Goal: Check status: Check status

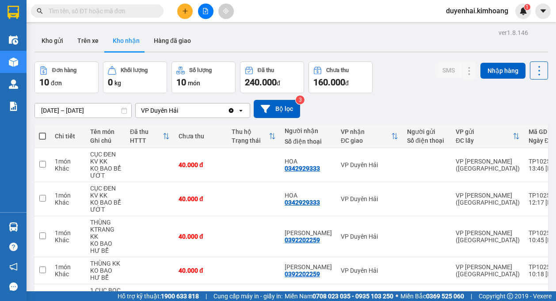
click at [151, 12] on input "text" at bounding box center [101, 11] width 104 height 10
click at [136, 12] on input "text" at bounding box center [101, 11] width 104 height 10
click at [136, 14] on input "text" at bounding box center [101, 11] width 104 height 10
click at [170, 38] on button "Hàng đã giao" at bounding box center [172, 40] width 51 height 21
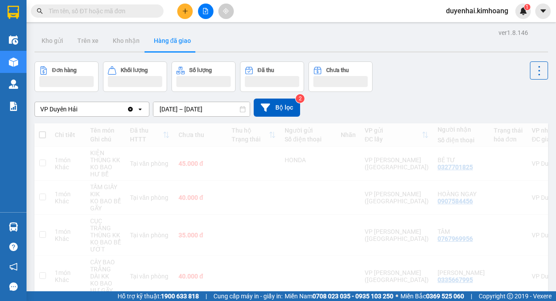
click at [123, 12] on input "text" at bounding box center [101, 11] width 104 height 10
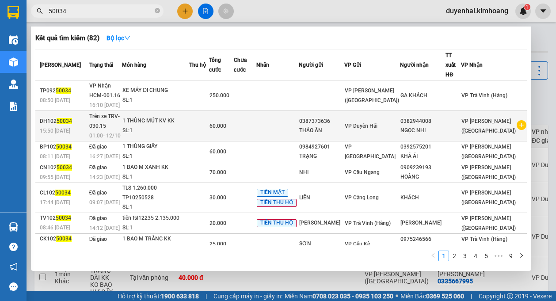
type input "50034"
click at [257, 119] on td at bounding box center [245, 126] width 23 height 31
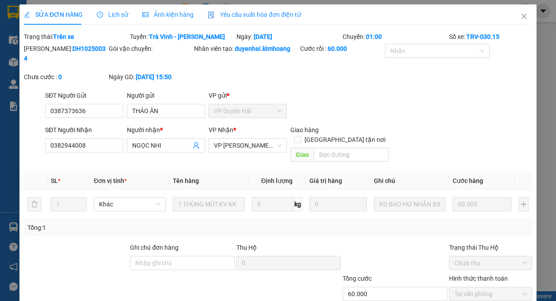
type input "0387373636"
type input "THẢO ÂN"
type input "0382944008"
type input "NGỌC NHI"
type input "60.000"
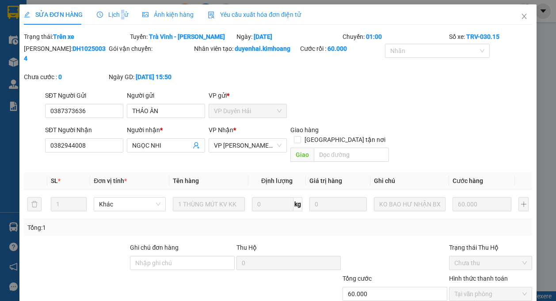
click at [120, 15] on span "Lịch sử" at bounding box center [112, 14] width 31 height 7
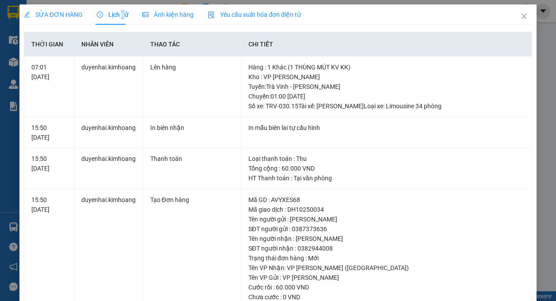
click at [119, 19] on div "Lịch sử" at bounding box center [112, 14] width 31 height 20
click at [66, 14] on span "SỬA ĐƠN HÀNG" at bounding box center [53, 14] width 59 height 7
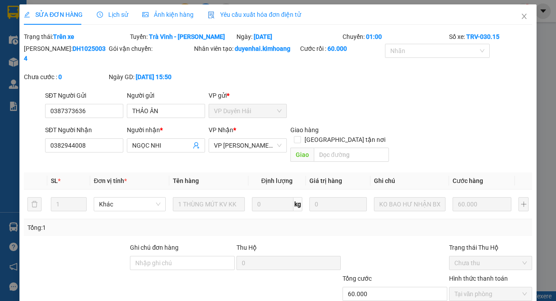
click at [122, 14] on span "Lịch sử" at bounding box center [112, 14] width 31 height 7
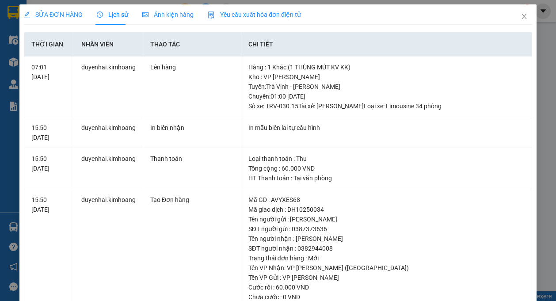
click at [61, 14] on span "SỬA ĐƠN HÀNG" at bounding box center [53, 14] width 59 height 7
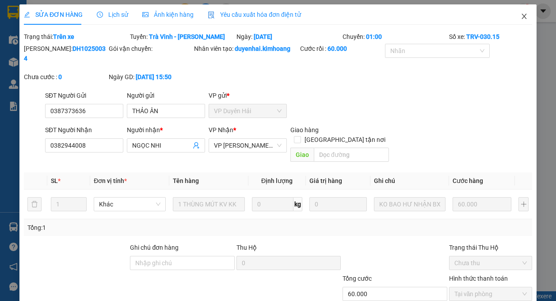
click at [521, 19] on icon "close" at bounding box center [524, 16] width 7 height 7
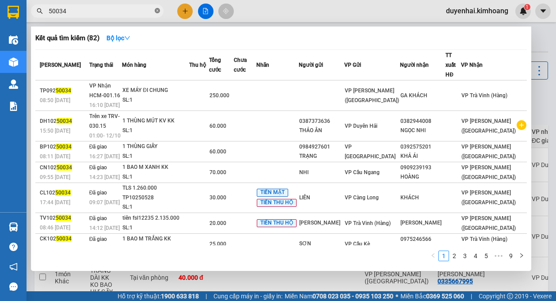
click at [157, 13] on icon "close-circle" at bounding box center [157, 10] width 5 height 5
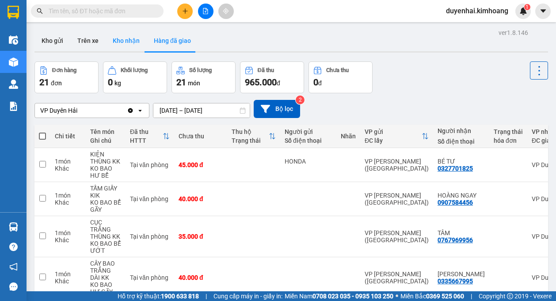
click at [128, 42] on button "Kho nhận" at bounding box center [126, 40] width 41 height 21
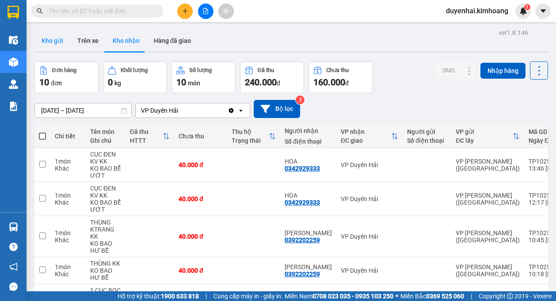
click at [50, 45] on button "Kho gửi" at bounding box center [53, 40] width 36 height 21
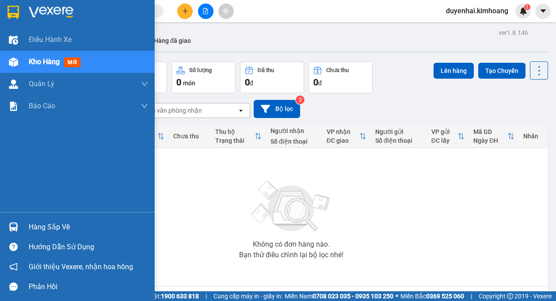
click at [47, 230] on div "Hàng sắp về" at bounding box center [88, 227] width 119 height 13
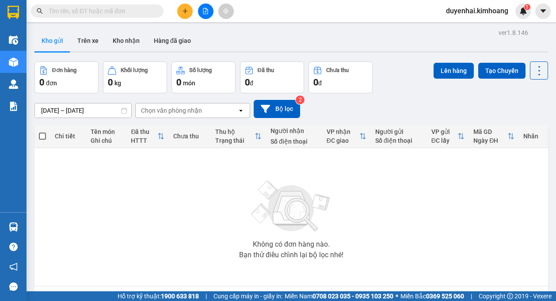
click at [452, 237] on section "Kết quả tìm kiếm ( 82 ) Bộ lọc Mã ĐH Trạng thái Món hàng Thu hộ Tổng cước Chưa …" at bounding box center [278, 150] width 556 height 301
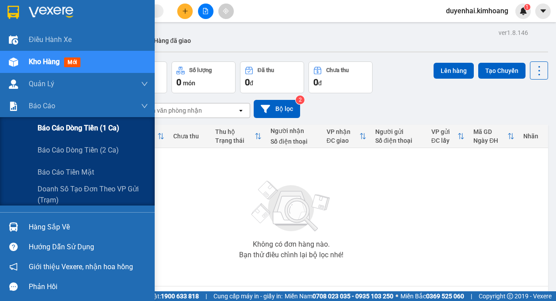
click at [57, 130] on span "Báo cáo dòng tiền (1 ca)" at bounding box center [79, 128] width 82 height 11
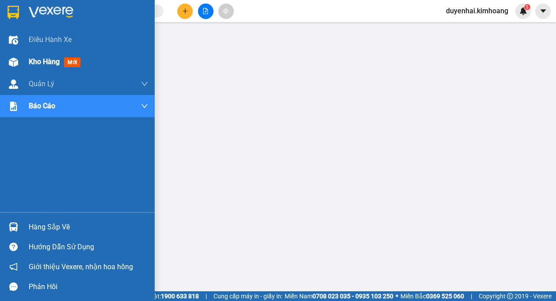
click at [50, 66] on div "Kho hàng mới" at bounding box center [56, 61] width 55 height 11
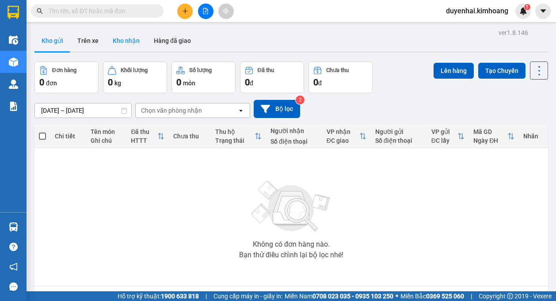
click at [126, 47] on button "Kho nhận" at bounding box center [126, 40] width 41 height 21
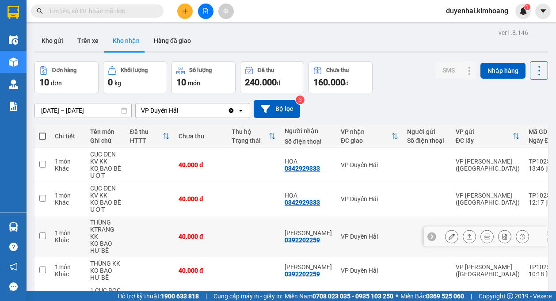
scroll to position [44, 0]
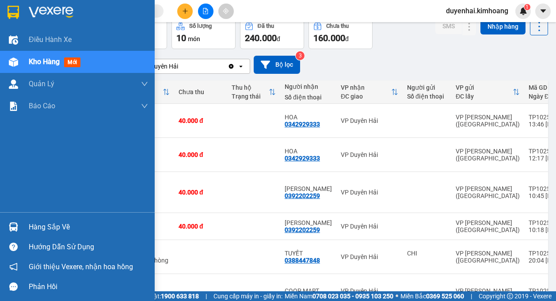
click at [33, 232] on div "Hàng sắp về" at bounding box center [88, 227] width 119 height 13
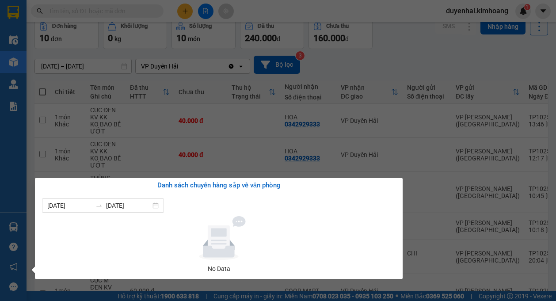
click at [20, 209] on div "Điều hành xe Kho hàng mới Quản [PERSON_NAME] lý chuyến Quản lý khách hàng mới B…" at bounding box center [13, 150] width 27 height 301
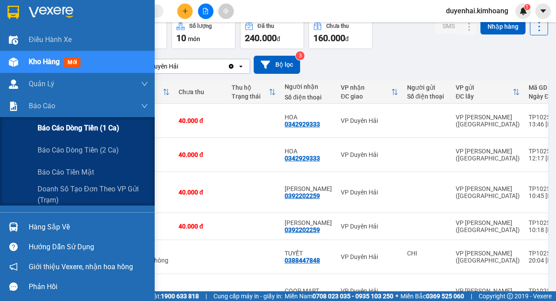
click at [55, 127] on span "Báo cáo dòng tiền (1 ca)" at bounding box center [79, 128] width 82 height 11
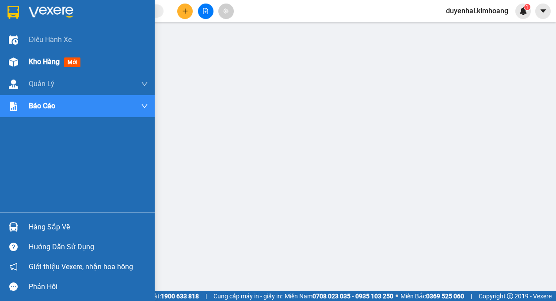
click at [35, 61] on span "Kho hàng" at bounding box center [44, 62] width 31 height 8
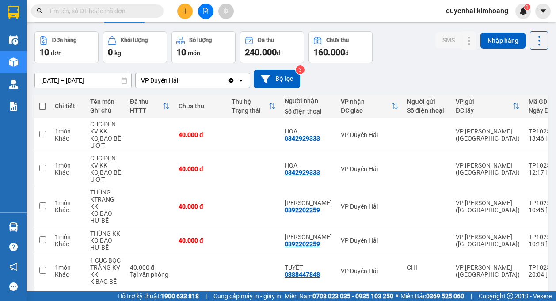
scroll to position [44, 0]
